Goal: Navigation & Orientation: Find specific page/section

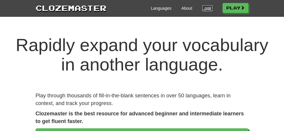
click at [212, 9] on link "Login" at bounding box center [207, 8] width 10 height 6
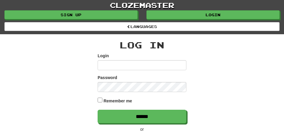
click at [125, 70] on input "Login" at bounding box center [142, 65] width 89 height 10
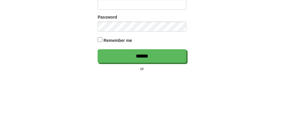
click at [120, 70] on input "Login" at bounding box center [142, 65] width 89 height 10
type input "**********"
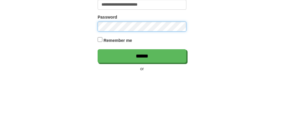
click at [98, 110] on input "******" at bounding box center [142, 117] width 89 height 14
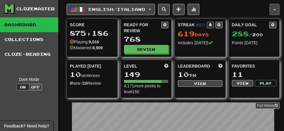
click at [276, 13] on button "button" at bounding box center [275, 9] width 10 height 11
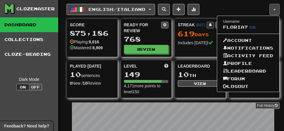
click at [138, 77] on div at bounding box center [142, 65] width 284 height 131
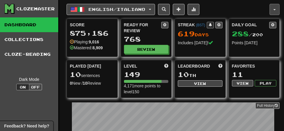
click at [274, 13] on button "button" at bounding box center [275, 9] width 10 height 11
click at [277, 14] on button "button" at bounding box center [275, 9] width 10 height 11
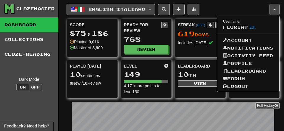
click at [277, 12] on div at bounding box center [142, 65] width 284 height 131
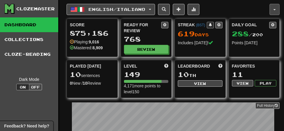
click at [277, 13] on button "button" at bounding box center [275, 9] width 10 height 11
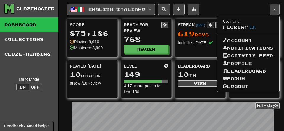
click at [151, 76] on div at bounding box center [142, 65] width 284 height 131
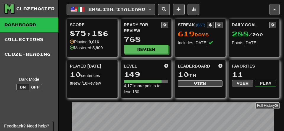
click at [155, 12] on button "English / Italiano" at bounding box center [111, 9] width 88 height 11
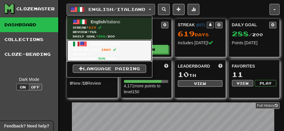
click at [96, 46] on span "Italiano" at bounding box center [98, 44] width 14 height 5
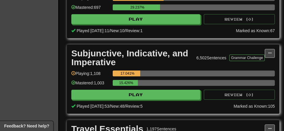
scroll to position [638, 0]
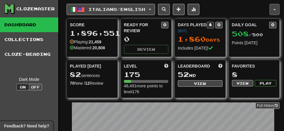
click at [275, 12] on button "button" at bounding box center [275, 9] width 10 height 11
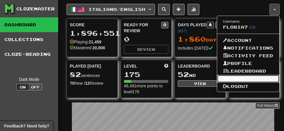
click at [222, 83] on link "Forum" at bounding box center [248, 79] width 62 height 8
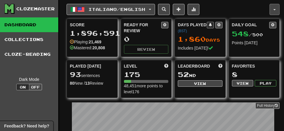
click at [273, 13] on button "button" at bounding box center [275, 9] width 10 height 11
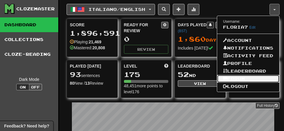
click at [222, 83] on link "Forum" at bounding box center [248, 79] width 62 height 8
